Goal: Task Accomplishment & Management: Use online tool/utility

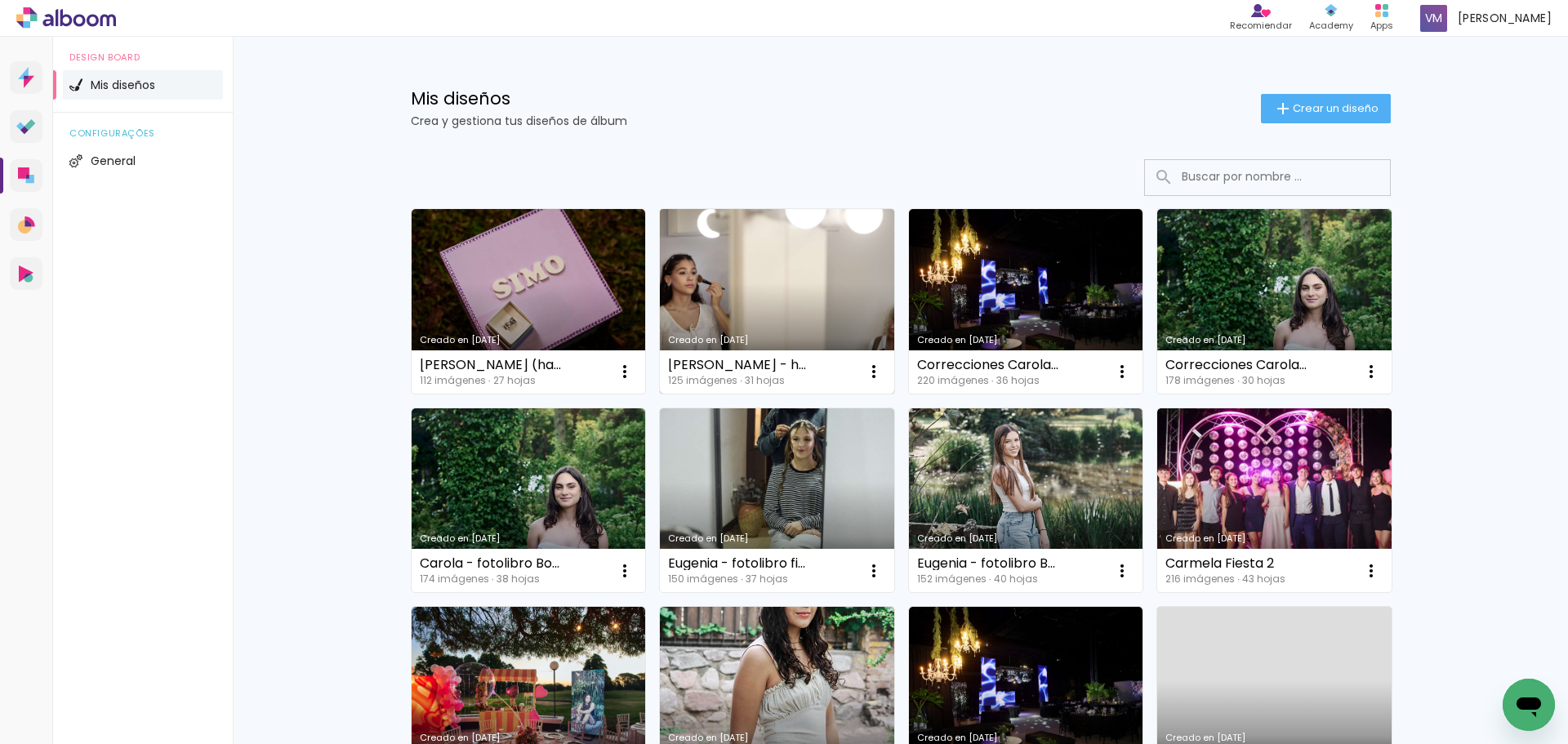
click at [671, 245] on link "Creado en [DATE]" at bounding box center [776, 301] width 234 height 184
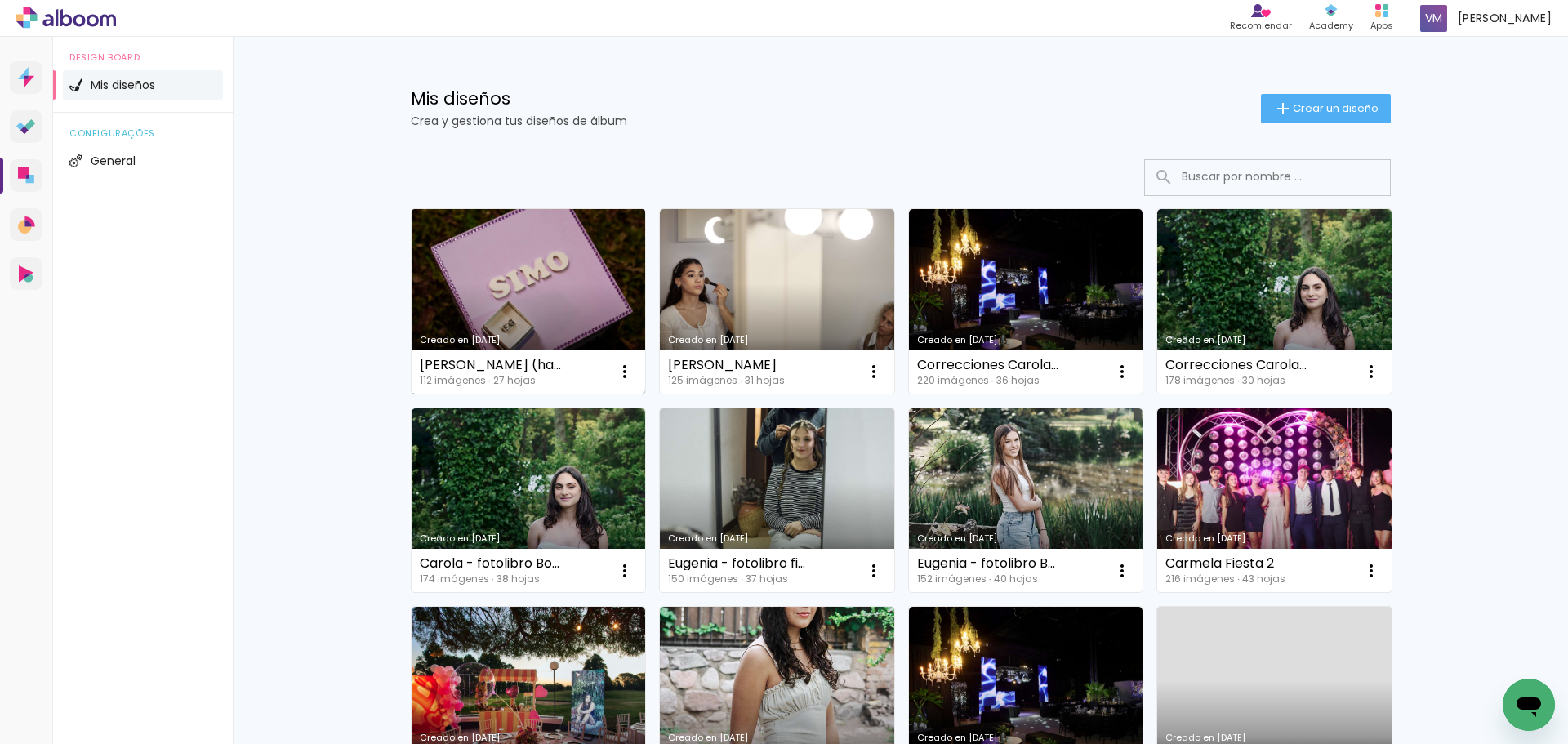
click at [503, 322] on link "Creado en [DATE]" at bounding box center [528, 301] width 234 height 184
